Goal: Find specific page/section: Find specific page/section

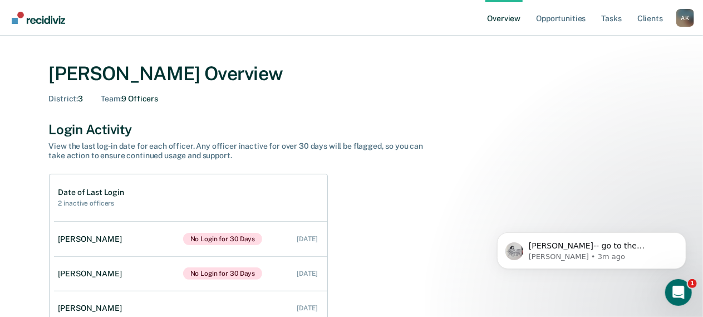
click at [586, 21] on div "A K" at bounding box center [685, 18] width 18 height 18
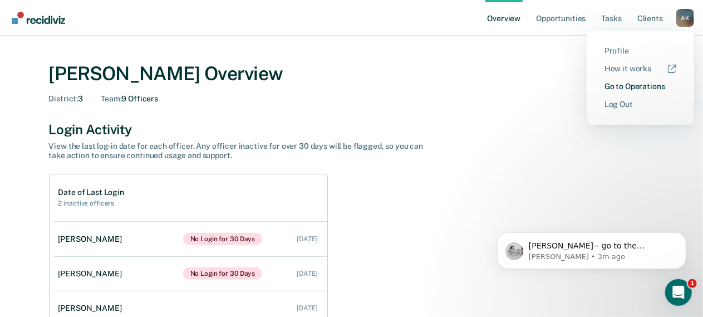
click at [586, 88] on link "Go to Operations" at bounding box center [640, 86] width 72 height 9
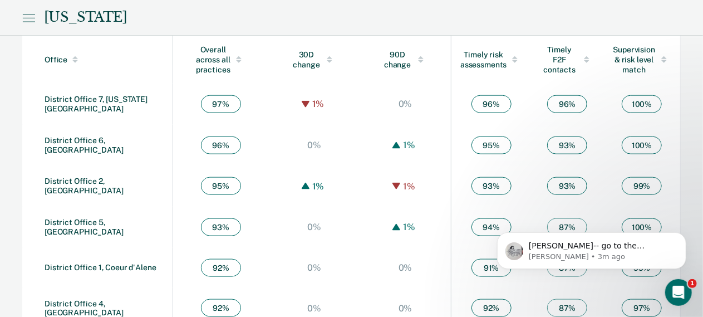
scroll to position [699, 0]
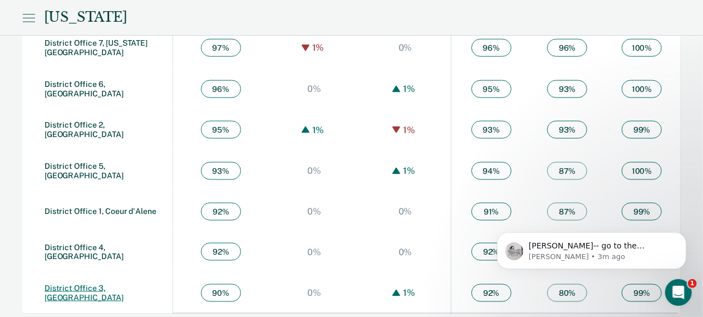
click at [106, 192] on link "District Office 3, [GEOGRAPHIC_DATA]" at bounding box center [84, 292] width 79 height 18
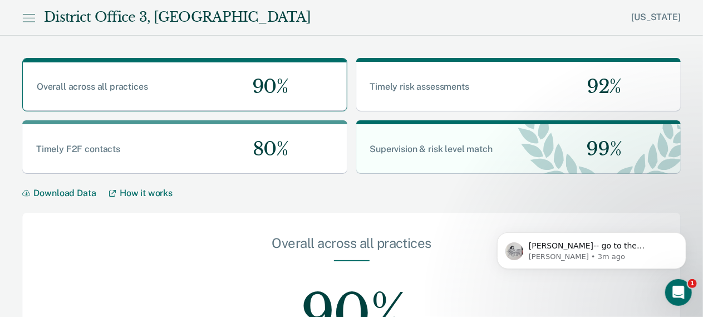
scroll to position [340, 0]
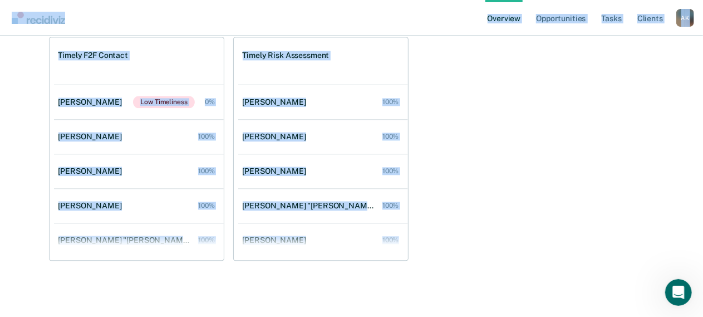
drag, startPoint x: 90, startPoint y: 39, endPoint x: 399, endPoint y: 233, distance: 364.6
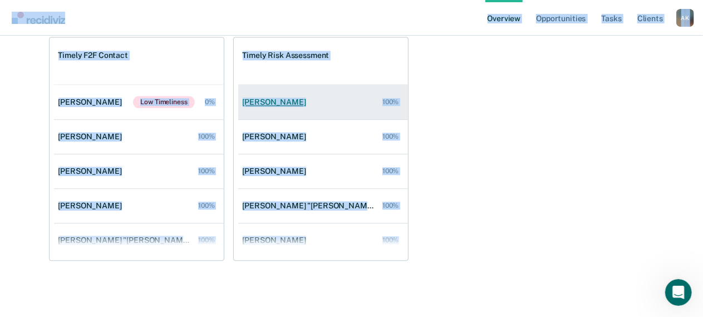
copy div "Loremips Dolorsitametc Adipi Elitse d Eius, Tempo I U Laboree Dol ma aliqu En a…"
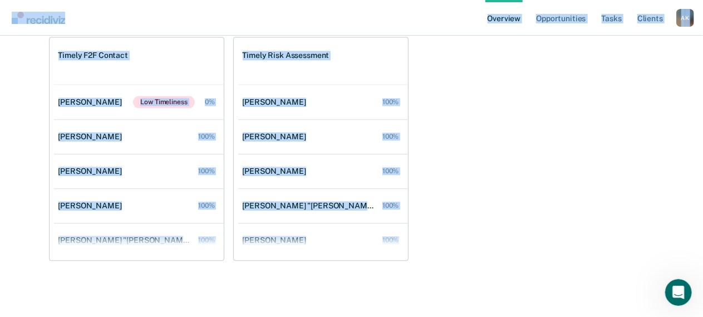
click at [476, 118] on div "Timely F2F Contact [PERSON_NAME] Low Timeliness 0% [PERSON_NAME] 100% [PERSON_N…" at bounding box center [351, 149] width 605 height 224
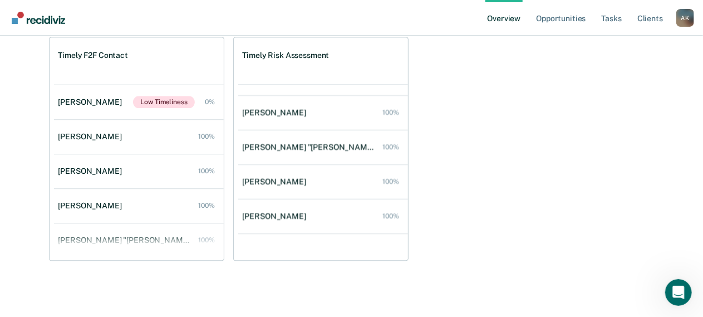
scroll to position [2, 0]
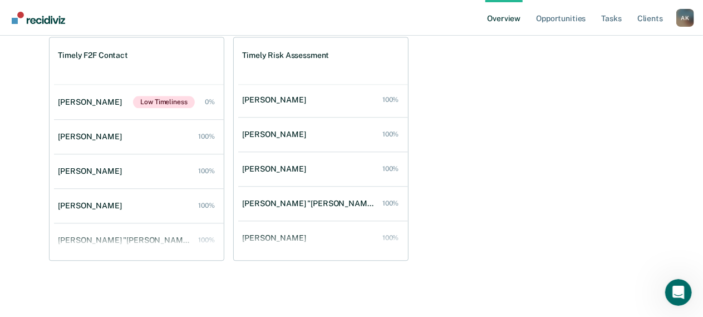
click at [586, 17] on div "A K" at bounding box center [685, 18] width 18 height 18
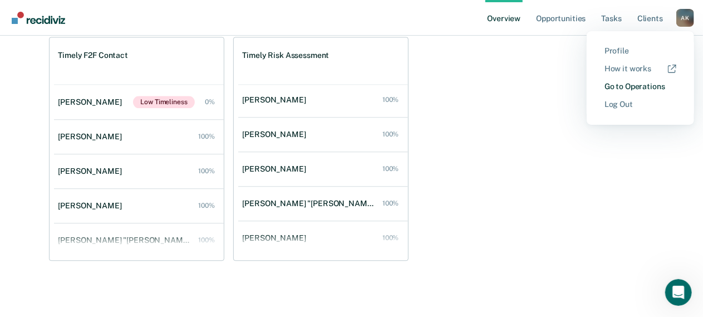
click at [586, 86] on link "Go to Operations" at bounding box center [640, 86] width 72 height 9
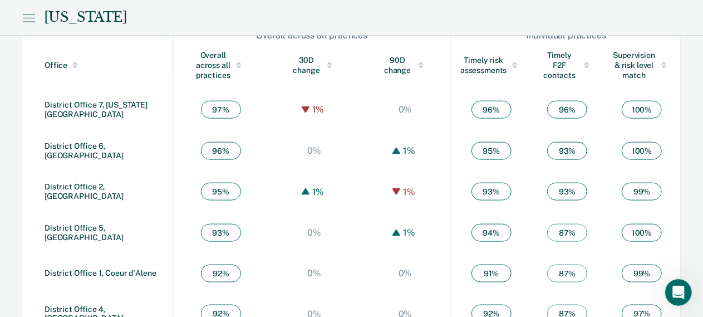
scroll to position [699, 0]
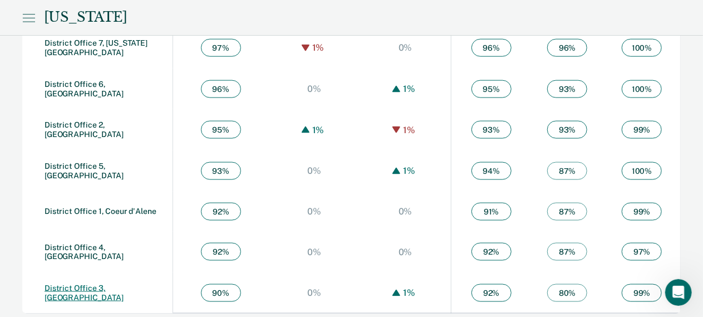
click at [81, 192] on link "District Office 3, [GEOGRAPHIC_DATA]" at bounding box center [84, 292] width 79 height 18
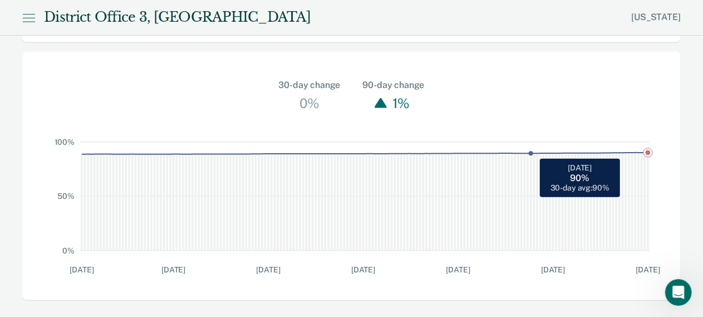
scroll to position [340, 0]
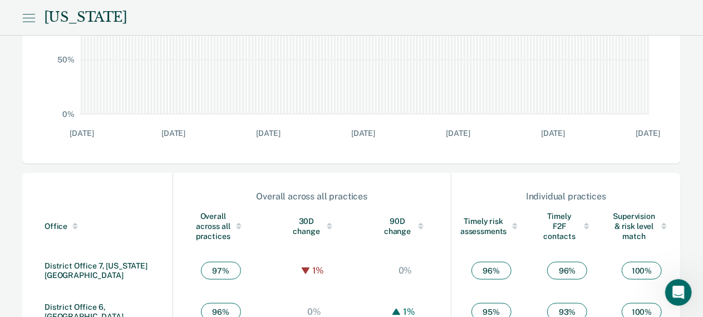
scroll to position [254, 0]
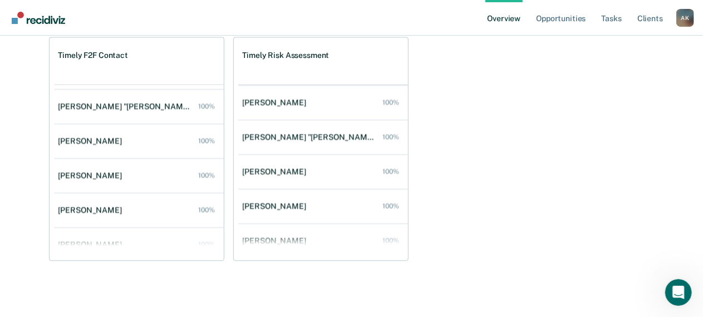
scroll to position [69, 0]
click at [586, 13] on div "A K" at bounding box center [685, 18] width 18 height 18
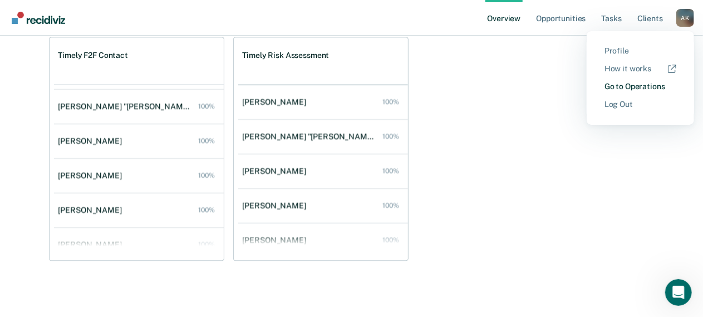
click at [586, 85] on link "Go to Operations" at bounding box center [640, 86] width 72 height 9
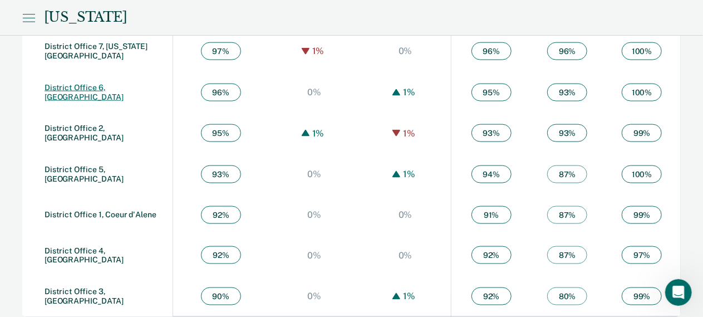
scroll to position [699, 0]
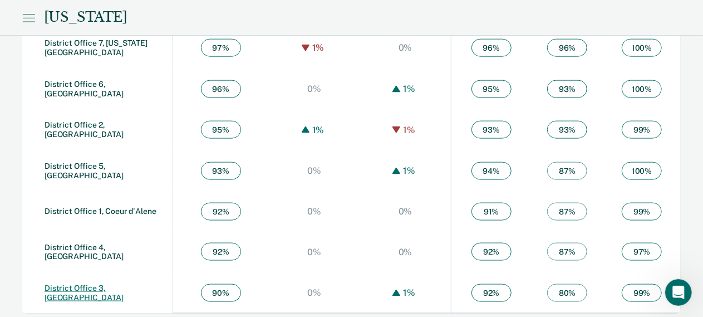
click at [117, 192] on link "District Office 3, [GEOGRAPHIC_DATA]" at bounding box center [84, 292] width 79 height 18
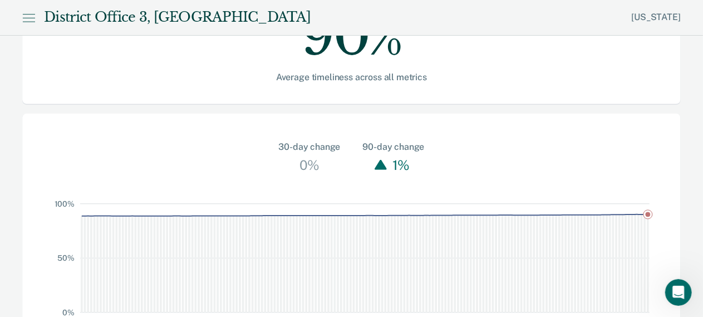
scroll to position [340, 0]
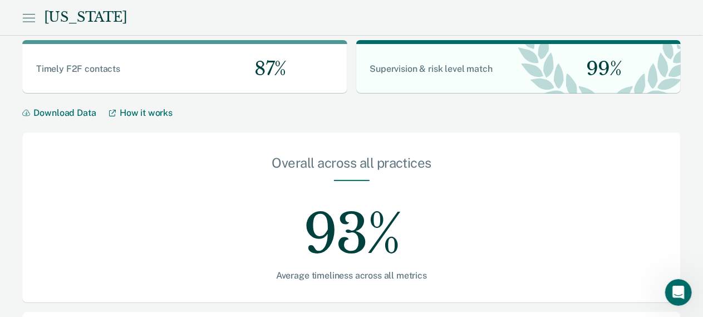
scroll to position [31, 0]
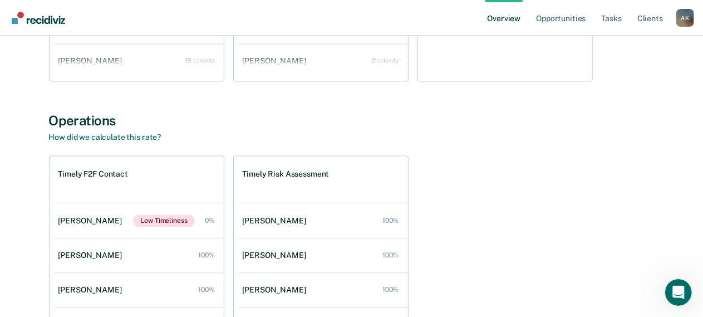
scroll to position [1243, 0]
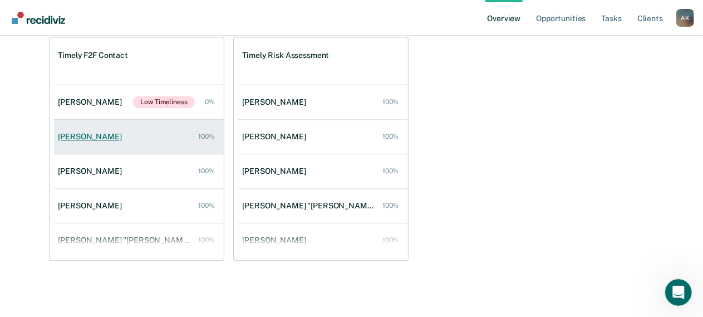
click at [93, 136] on div "[PERSON_NAME]" at bounding box center [92, 136] width 68 height 9
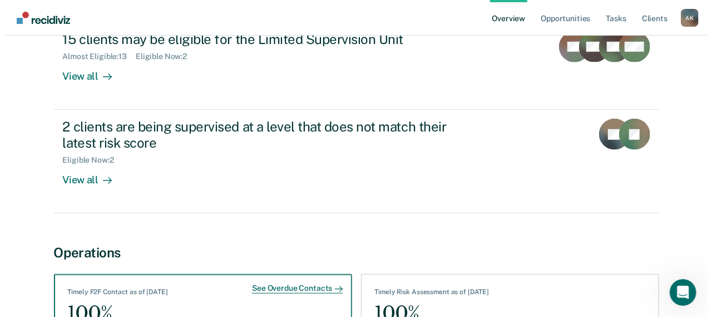
scroll to position [475, 0]
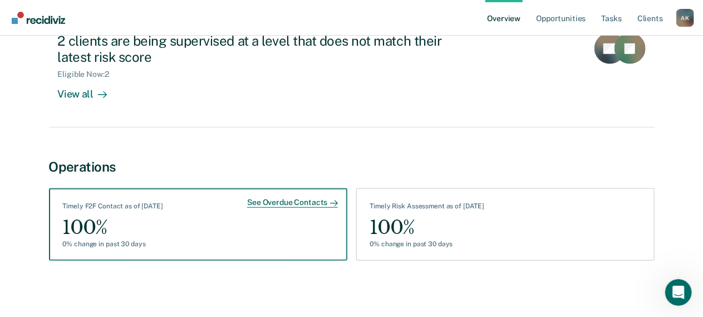
click at [287, 192] on div "See Overdue Contacts" at bounding box center [292, 202] width 90 height 10
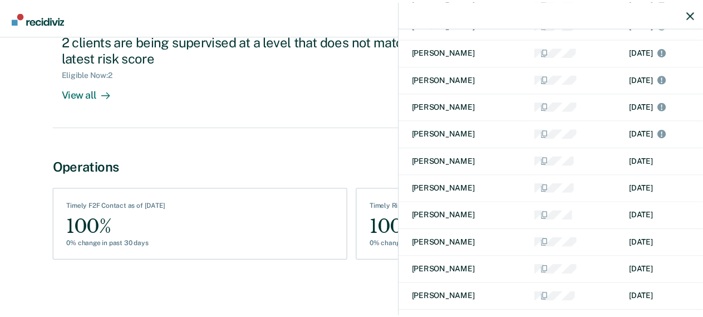
scroll to position [167, 0]
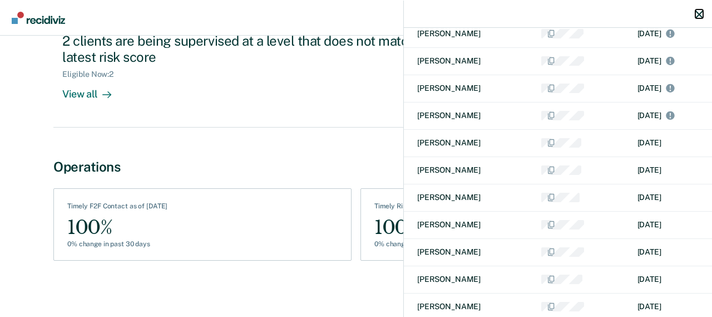
click at [586, 11] on icon "button" at bounding box center [699, 14] width 8 height 8
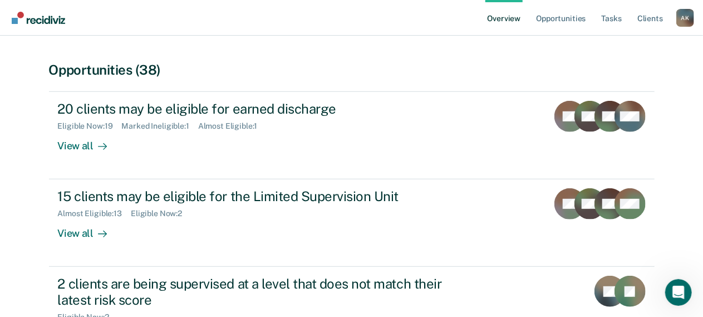
scroll to position [86, 0]
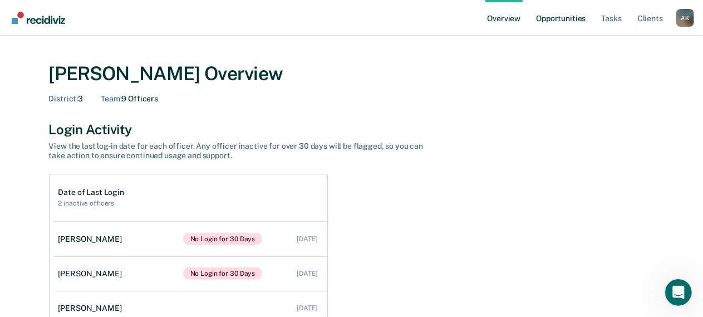
click at [564, 19] on link "Opportunities" at bounding box center [560, 18] width 54 height 36
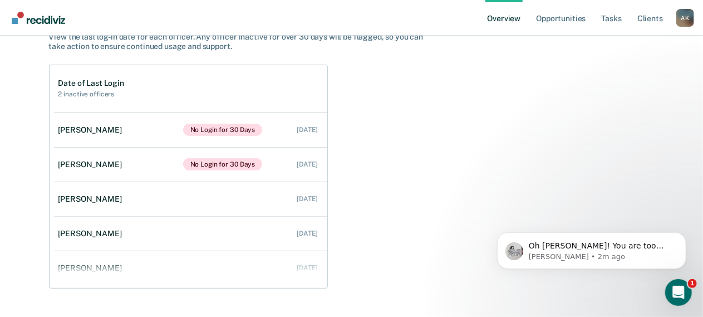
scroll to position [111, 0]
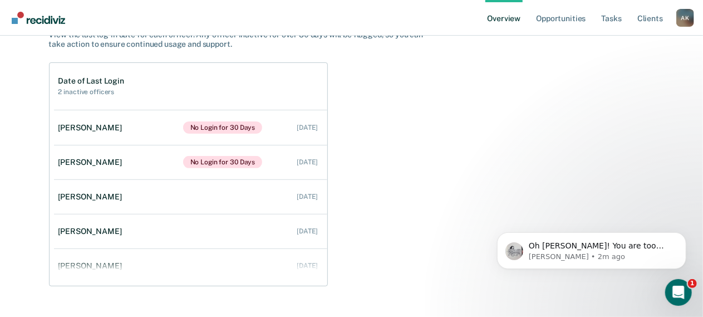
click at [686, 19] on div "A K" at bounding box center [685, 18] width 18 height 18
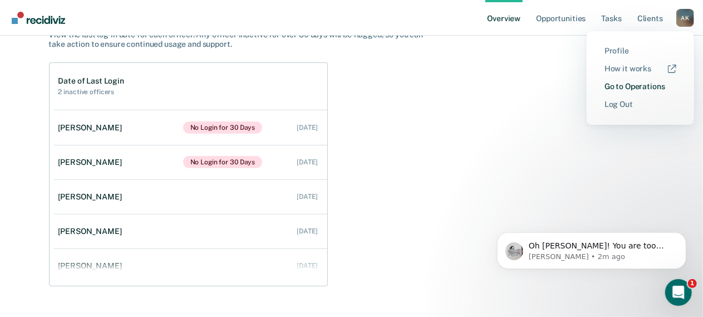
click at [657, 88] on link "Go to Operations" at bounding box center [640, 86] width 72 height 9
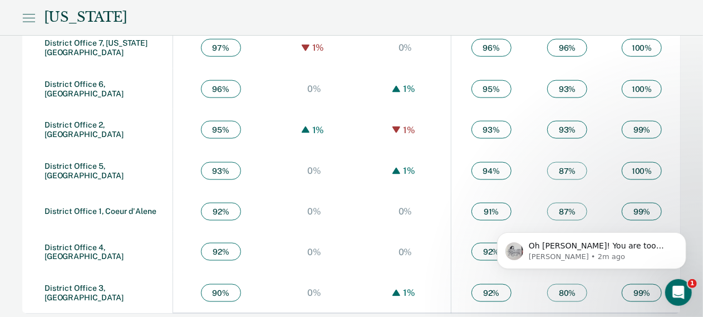
scroll to position [699, 0]
click at [106, 291] on link "District Office 3, [GEOGRAPHIC_DATA]" at bounding box center [84, 292] width 79 height 18
